Goal: Information Seeking & Learning: Check status

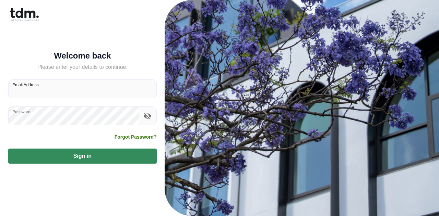
type input "**********"
click at [91, 157] on button "Sign in" at bounding box center [82, 156] width 149 height 15
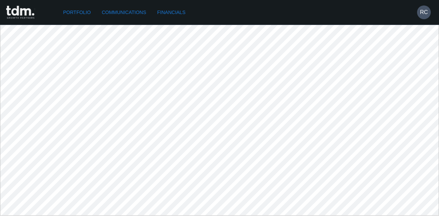
click at [86, 11] on link "Portfolio" at bounding box center [76, 12] width 33 height 13
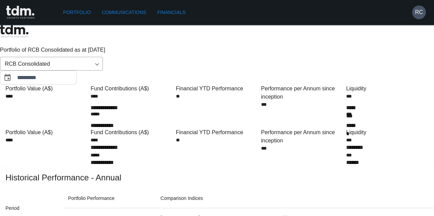
click at [129, 11] on link "Communications" at bounding box center [124, 12] width 50 height 13
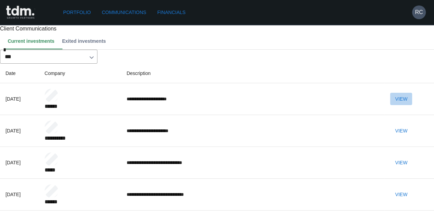
click at [411, 106] on button "View" at bounding box center [401, 99] width 22 height 13
click at [406, 106] on button "View" at bounding box center [401, 99] width 22 height 13
click at [407, 138] on button "View" at bounding box center [401, 131] width 22 height 13
